Goal: Task Accomplishment & Management: Manage account settings

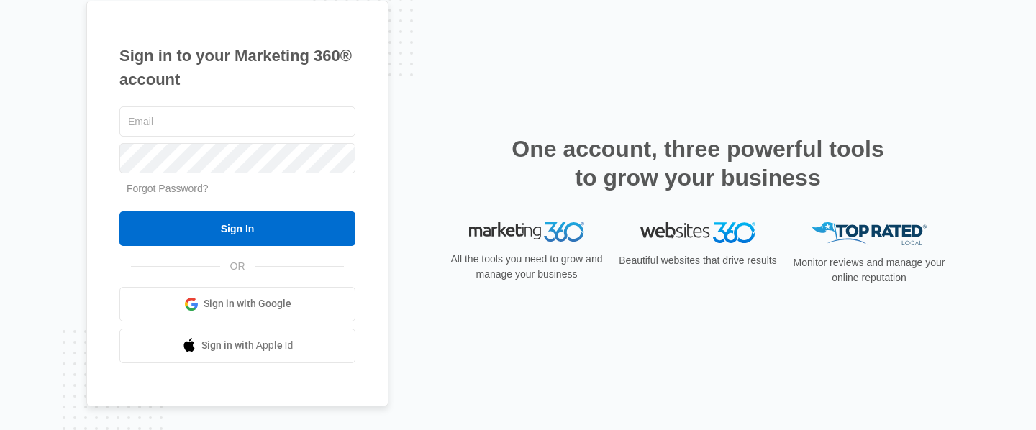
click at [217, 120] on input "text" at bounding box center [237, 122] width 236 height 30
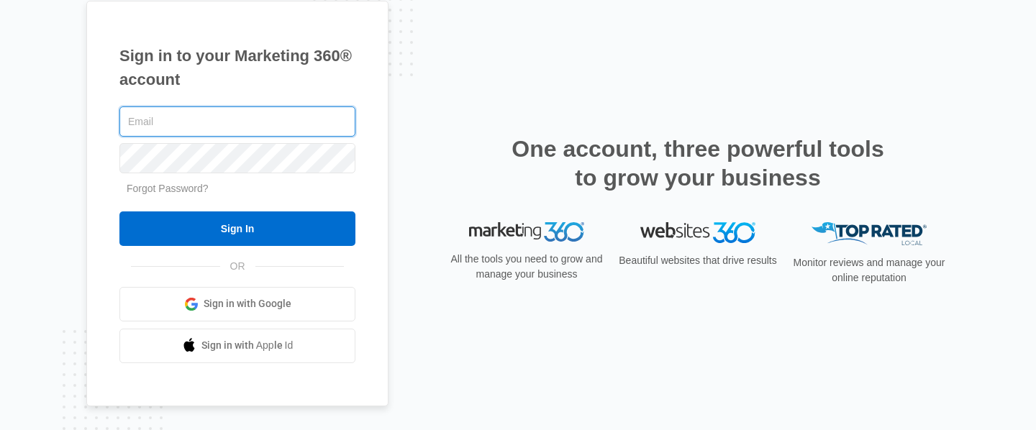
type input "[EMAIL_ADDRESS][DOMAIN_NAME]"
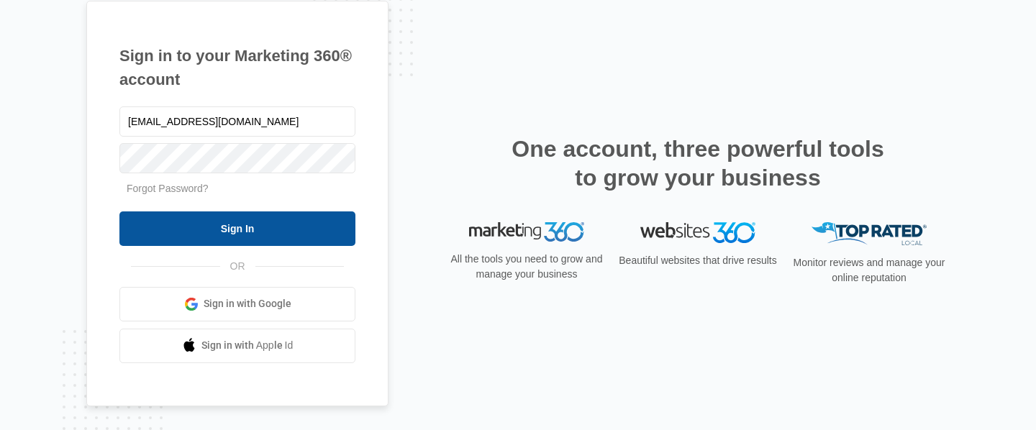
click at [230, 230] on input "Sign In" at bounding box center [237, 229] width 236 height 35
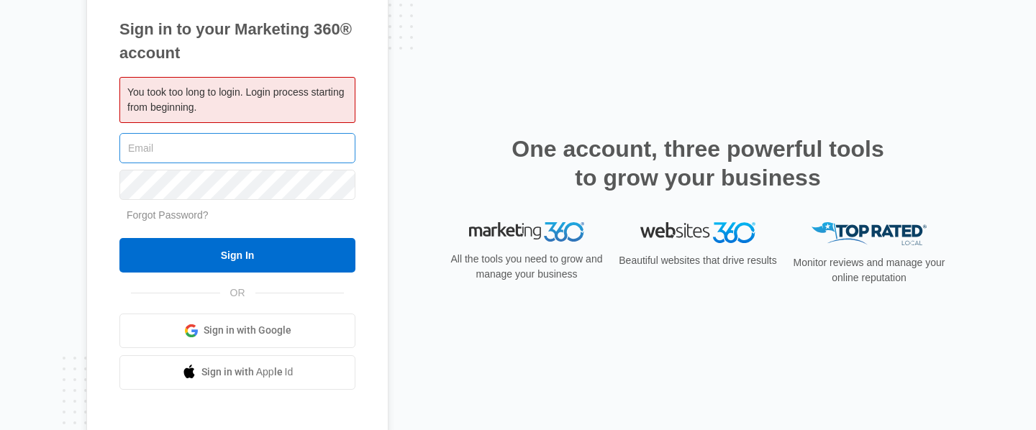
type input "[EMAIL_ADDRESS][DOMAIN_NAME]"
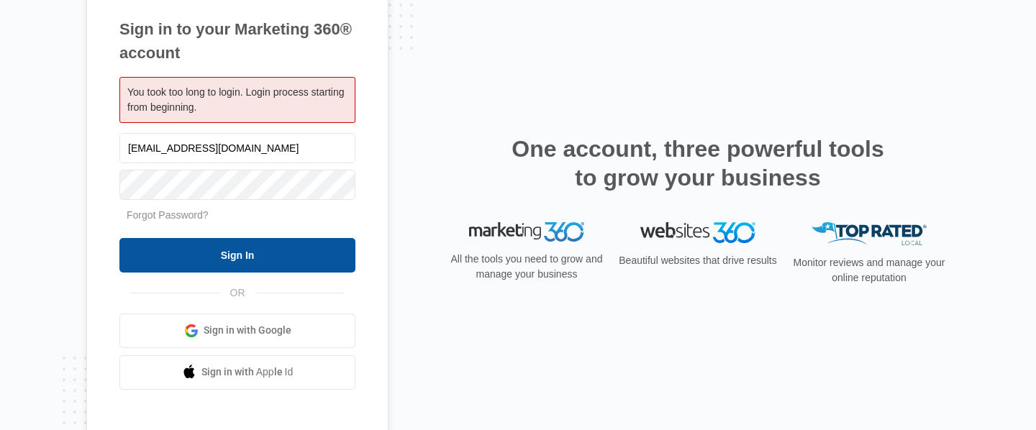
click at [233, 253] on input "Sign In" at bounding box center [237, 255] width 236 height 35
